Goal: Information Seeking & Learning: Learn about a topic

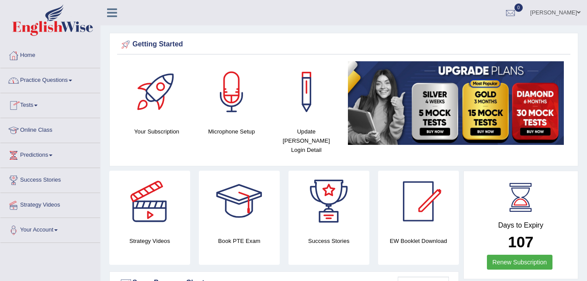
click at [70, 81] on link "Practice Questions" at bounding box center [50, 79] width 100 height 22
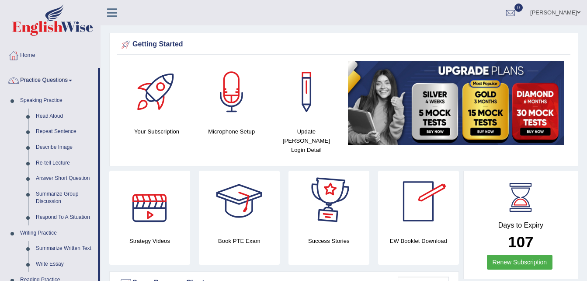
click at [150, 215] on div at bounding box center [149, 200] width 61 height 61
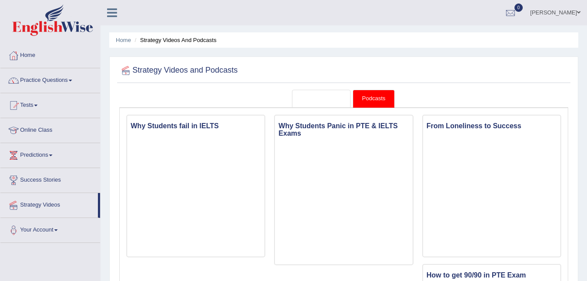
click at [307, 93] on link "Strategy Videos" at bounding box center [321, 99] width 59 height 18
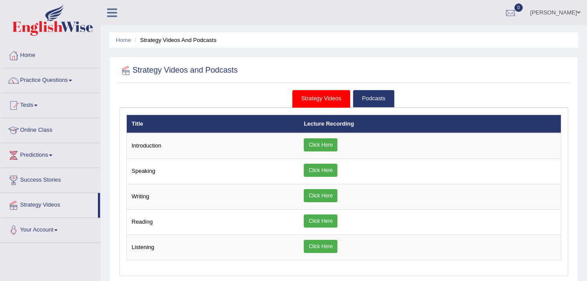
click at [307, 93] on link "Strategy Videos" at bounding box center [321, 99] width 59 height 18
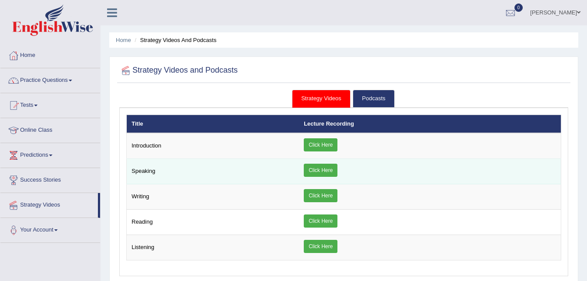
click at [140, 175] on td "Speaking" at bounding box center [213, 171] width 173 height 25
click at [315, 170] on link "Click Here" at bounding box center [321, 169] width 34 height 13
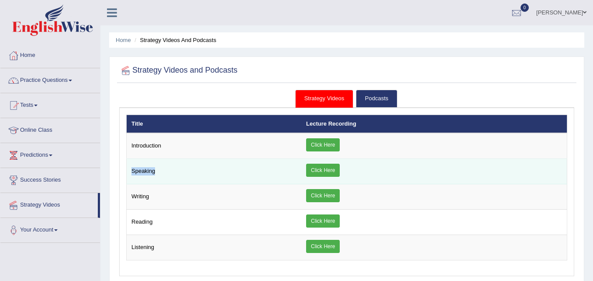
click at [315, 170] on div "× Introduction × Speaking × × ×" at bounding box center [346, 188] width 441 height 146
